Goal: Information Seeking & Learning: Learn about a topic

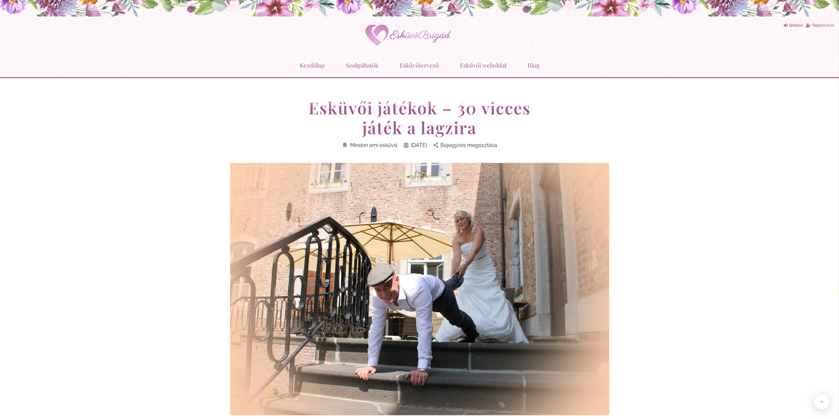
select select "hu"
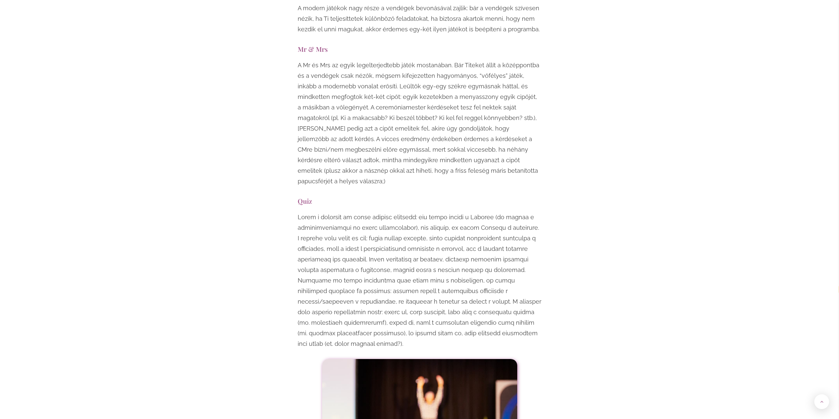
scroll to position [2772, 0]
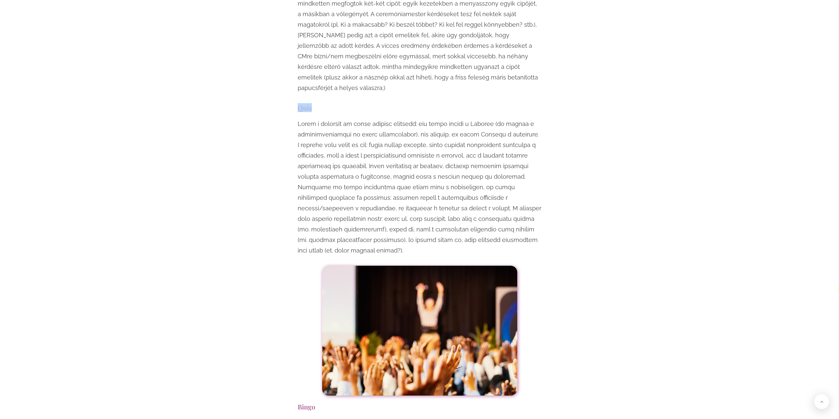
drag, startPoint x: 299, startPoint y: 54, endPoint x: 310, endPoint y: 55, distance: 11.3
click at [310, 103] on h3 "Quiz" at bounding box center [420, 107] width 244 height 9
copy h3 "Quiz"
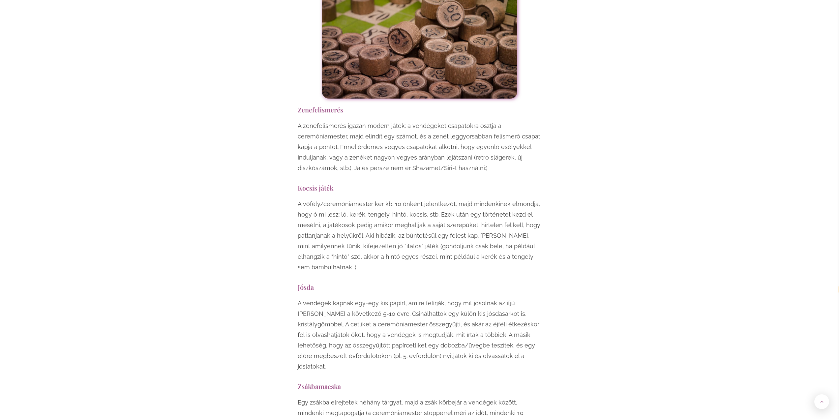
scroll to position [3497, 0]
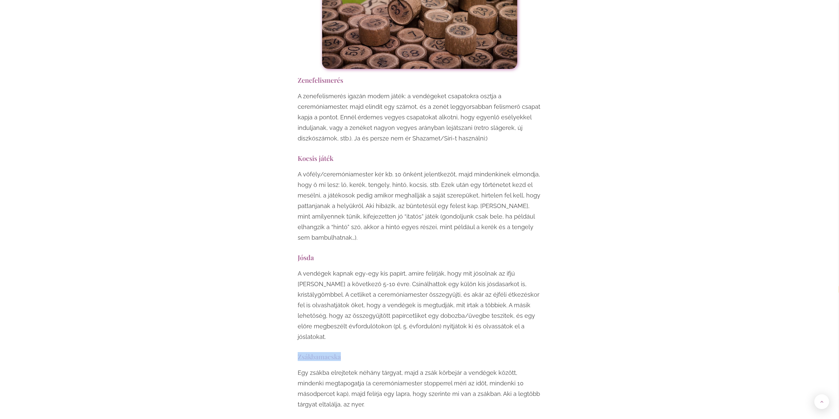
drag, startPoint x: 340, startPoint y: 285, endPoint x: 299, endPoint y: 284, distance: 41.9
click at [299, 352] on h3 "Zsákbamacska" at bounding box center [420, 356] width 244 height 9
copy h3 "Zsákbamacska"
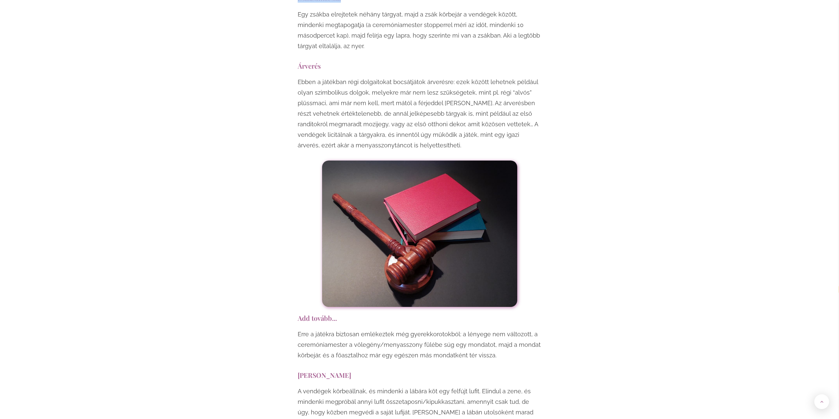
scroll to position [3860, 0]
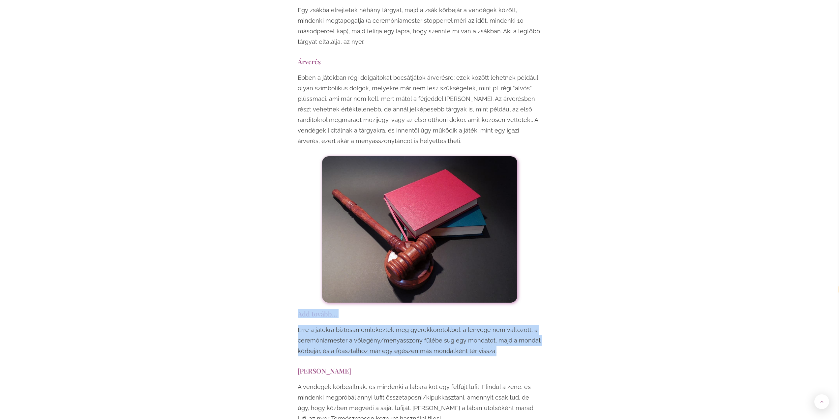
drag, startPoint x: 492, startPoint y: 278, endPoint x: 297, endPoint y: 242, distance: 198.9
copy div "Add tovább... Erre a játékra biztosan emlékeztek még gyerekkorotokból: a lényeg…"
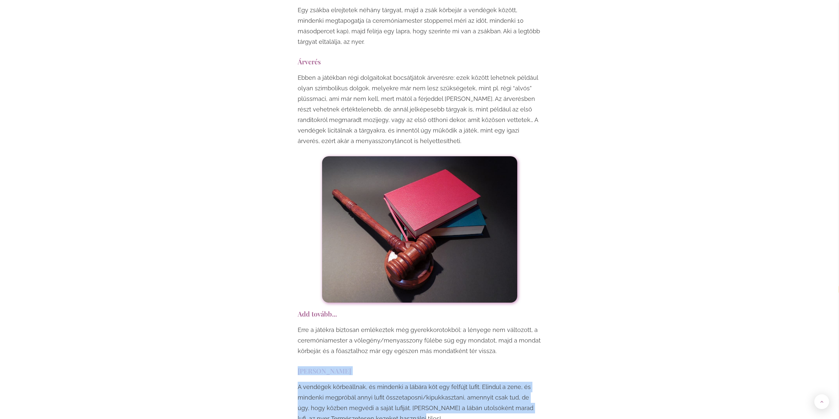
drag, startPoint x: 412, startPoint y: 346, endPoint x: 298, endPoint y: 297, distance: 123.7
copy div "[PERSON_NAME] taposás A vendégek körbeállnak, és mindenki a lábára köt egy felf…"
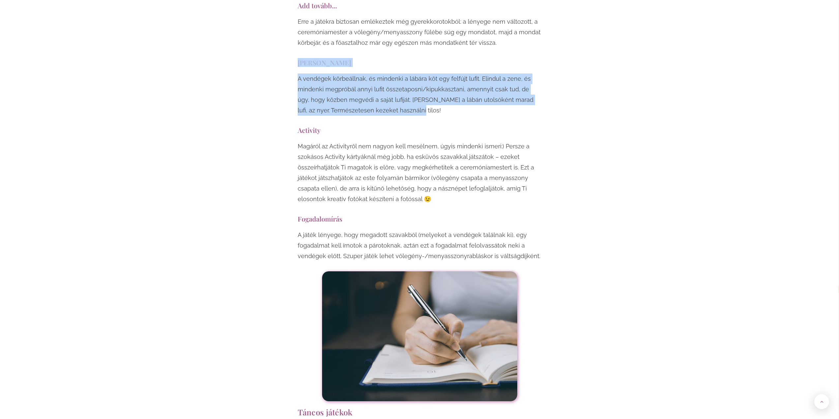
scroll to position [4156, 0]
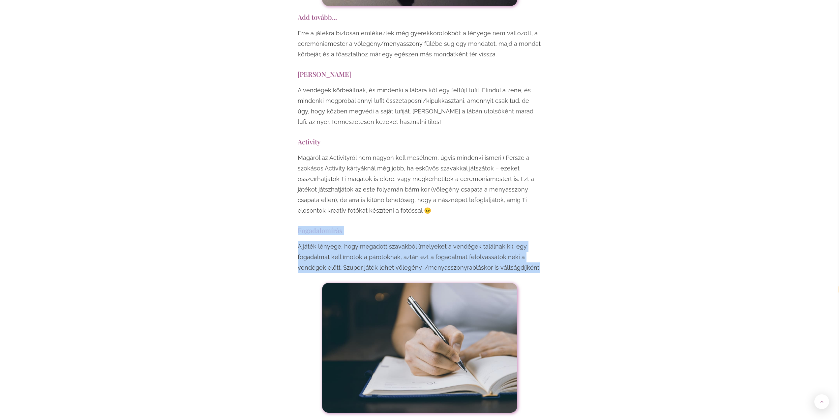
drag, startPoint x: 534, startPoint y: 195, endPoint x: 298, endPoint y: 158, distance: 238.2
copy div "Fogadalomírás A játék lényege, hogy megadott szavakból (melyeket a vendégek tal…"
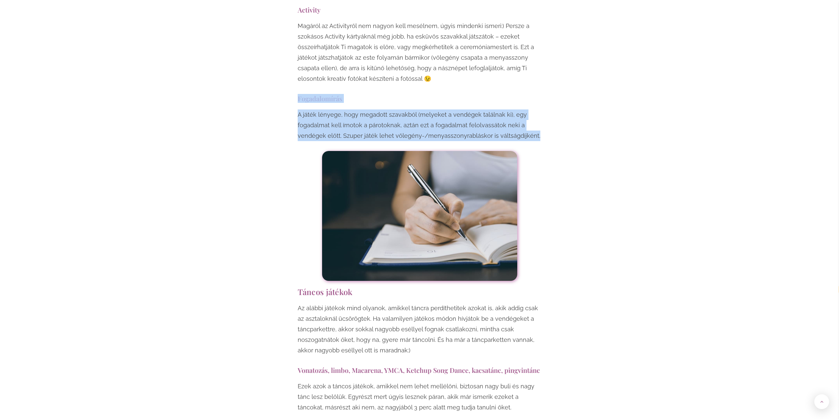
drag, startPoint x: 299, startPoint y: 218, endPoint x: 486, endPoint y: 333, distance: 219.5
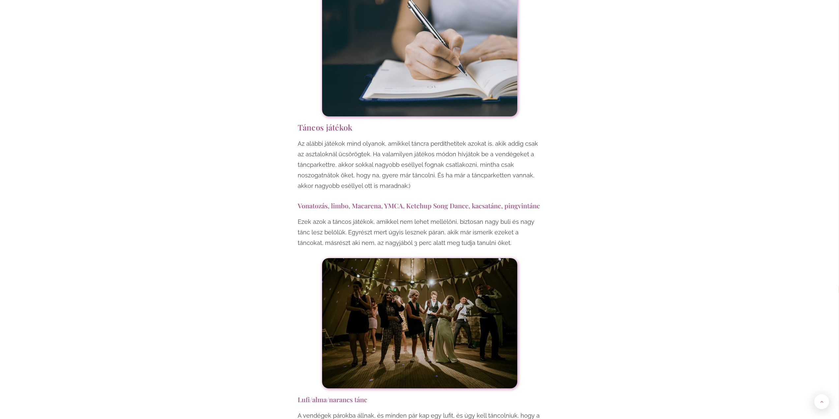
scroll to position [4453, 0]
copy div "Táncos játékok Az alábbi játékok mind olyanok, amikkel táncra perdíthetitek azo…"
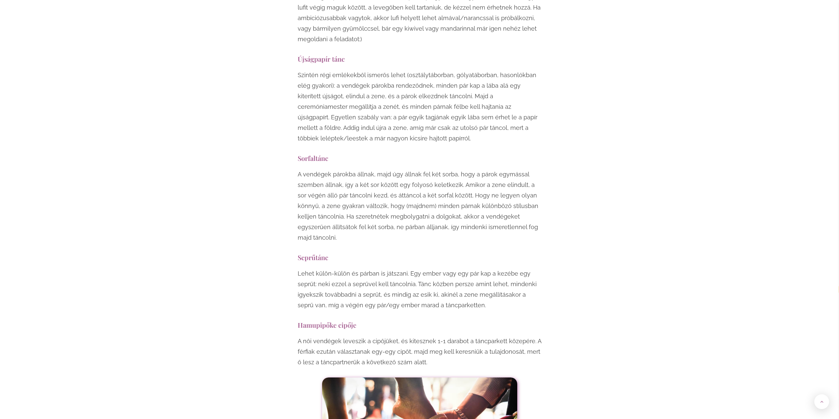
scroll to position [4783, 0]
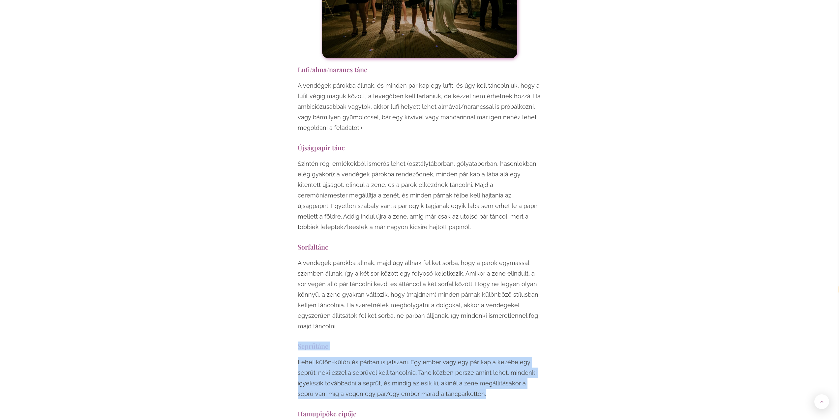
drag, startPoint x: 468, startPoint y: 320, endPoint x: 297, endPoint y: 272, distance: 178.4
copy div "Seprűtánc Lehet külön-külön és párban is játszani. Egy ember vagy egy pár kap a…"
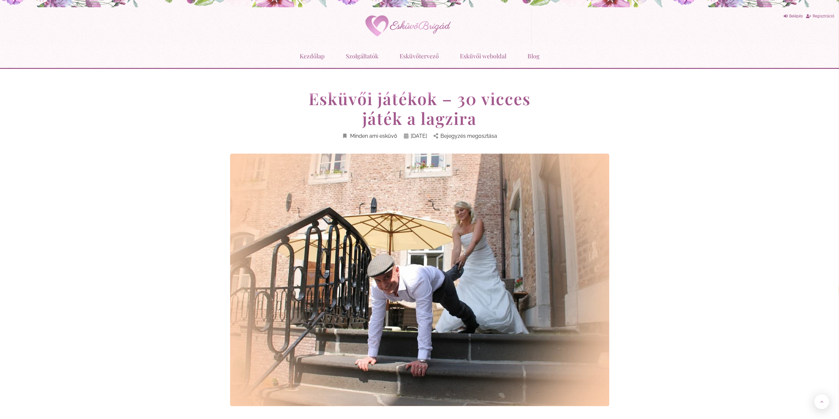
scroll to position [0, 0]
